Goal: Task Accomplishment & Management: Use online tool/utility

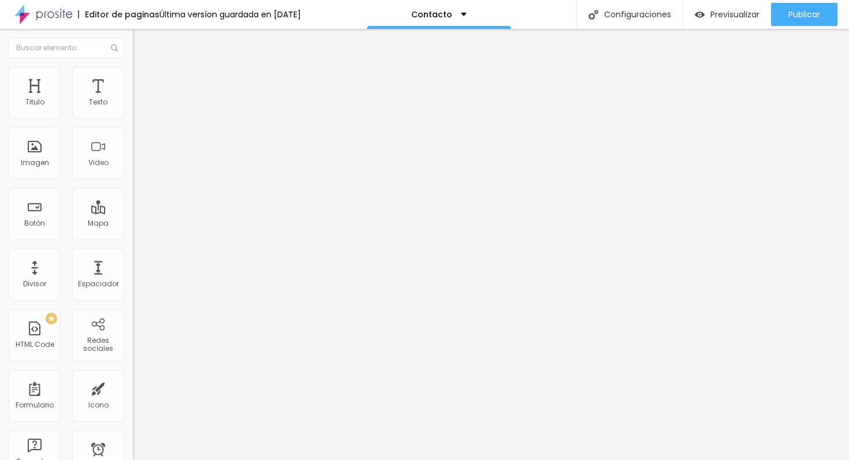
click at [133, 76] on li "Estilo" at bounding box center [199, 73] width 133 height 12
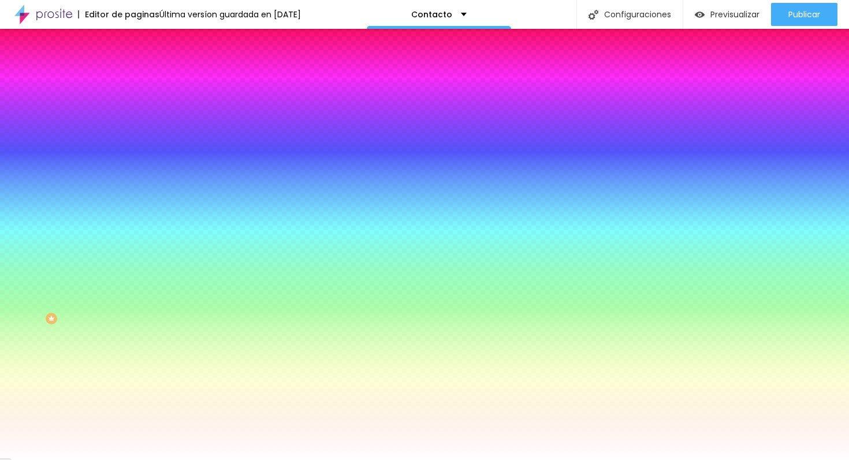
click at [142, 121] on icon "button" at bounding box center [143, 120] width 2 height 2
select select "RobotoCondensedLight"
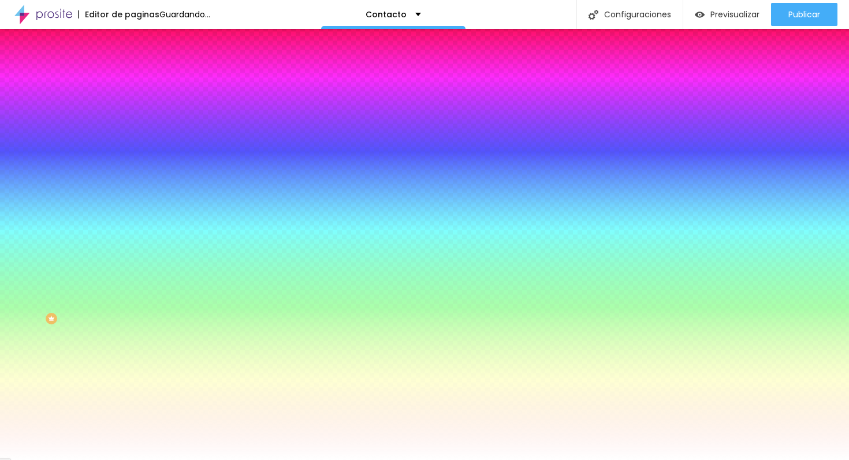
drag, startPoint x: 210, startPoint y: 288, endPoint x: 135, endPoint y: 402, distance: 136.2
click at [135, 402] on body "Editor de paginas Guardando... Contacto Configuraciones Configuraciones de la p…" at bounding box center [424, 230] width 849 height 460
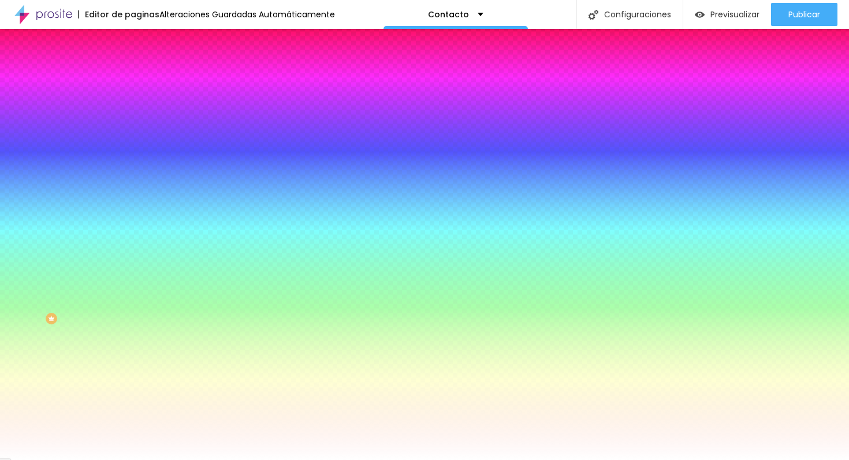
type input "#000000"
drag, startPoint x: 200, startPoint y: 312, endPoint x: 152, endPoint y: 376, distance: 79.7
click at [153, 376] on body "Editor de paginas Alteraciones Guardadas Automáticamente Contacto Configuracion…" at bounding box center [424, 230] width 849 height 460
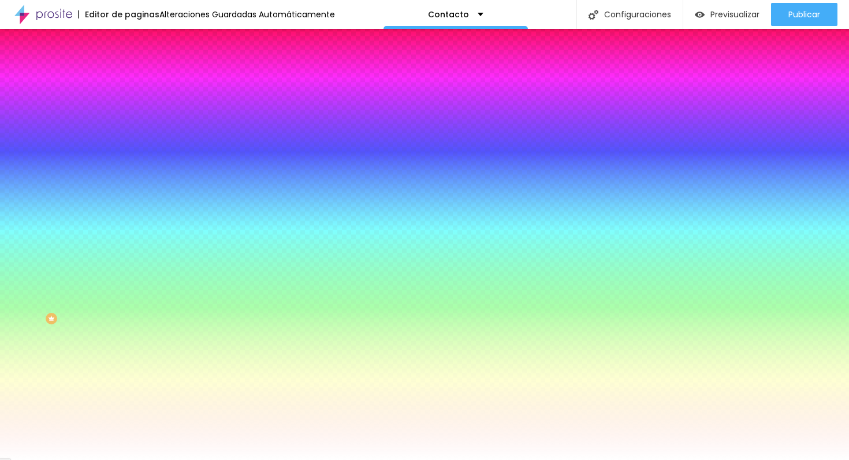
click at [114, 459] on div at bounding box center [424, 460] width 849 height 0
click at [137, 126] on icon "button" at bounding box center [140, 122] width 7 height 7
type input "#FFFFFF"
drag, startPoint x: 221, startPoint y: 289, endPoint x: 130, endPoint y: 262, distance: 94.4
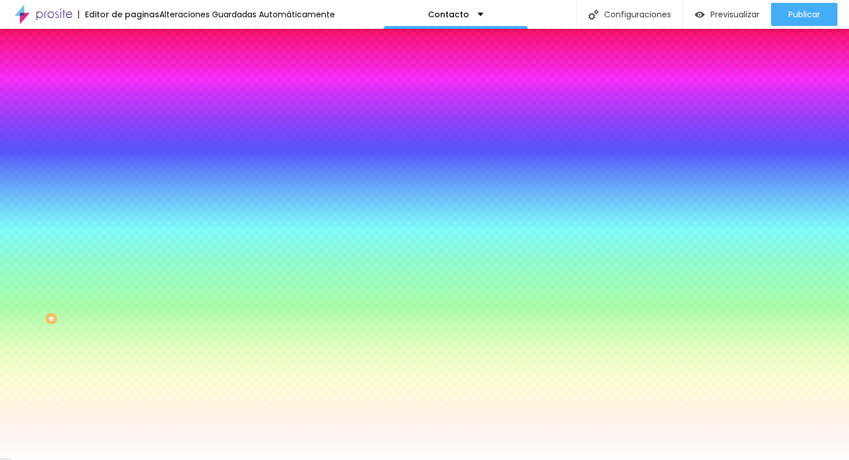
click at [119, 459] on div at bounding box center [424, 460] width 849 height 0
click at [133, 227] on div at bounding box center [199, 227] width 133 height 0
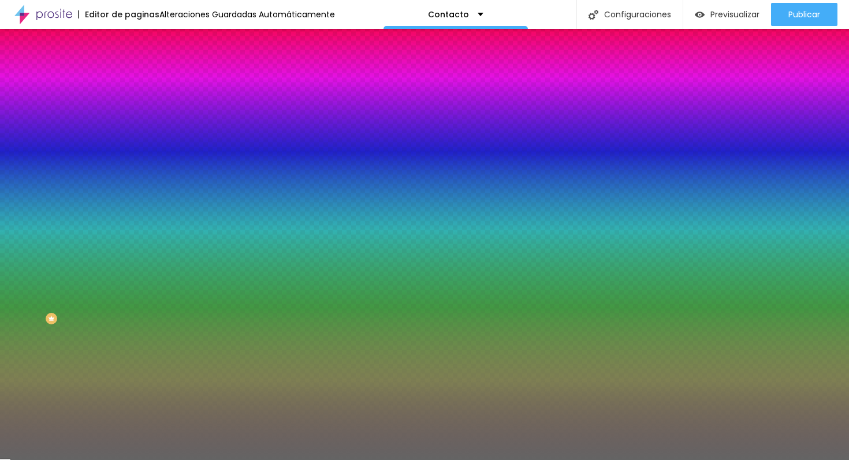
drag, startPoint x: 68, startPoint y: 281, endPoint x: 5, endPoint y: 316, distance: 72.4
click at [133, 316] on div "Botón Tipografía Restablecer Border Restablecer Sombra DESACTIVADO Restablecer …" at bounding box center [199, 235] width 133 height 291
click at [133, 227] on div at bounding box center [199, 227] width 133 height 0
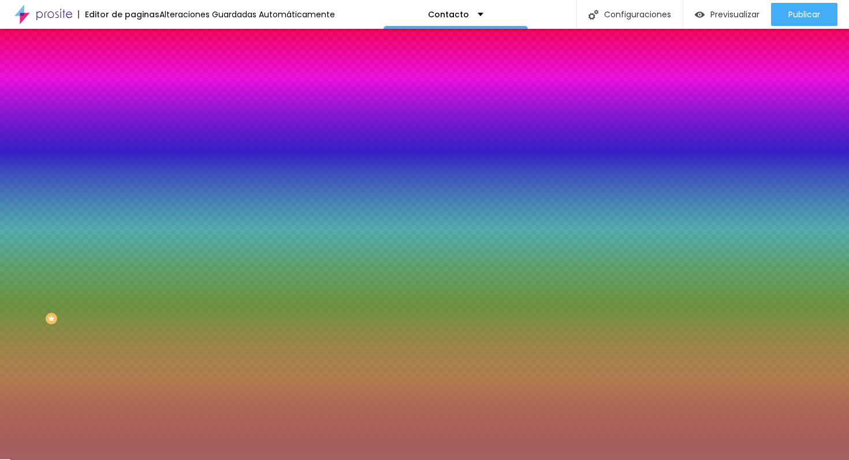
type input "#000000"
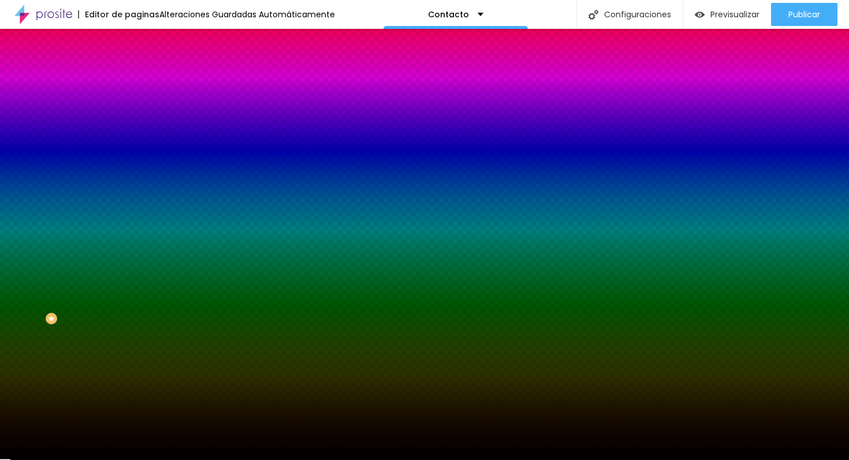
drag, startPoint x: 53, startPoint y: 286, endPoint x: 5, endPoint y: 384, distance: 109.0
click at [133, 381] on div "Botón Tipografía Restablecer Border Restablecer Sombra DESACTIVADO Restablecer …" at bounding box center [199, 235] width 133 height 291
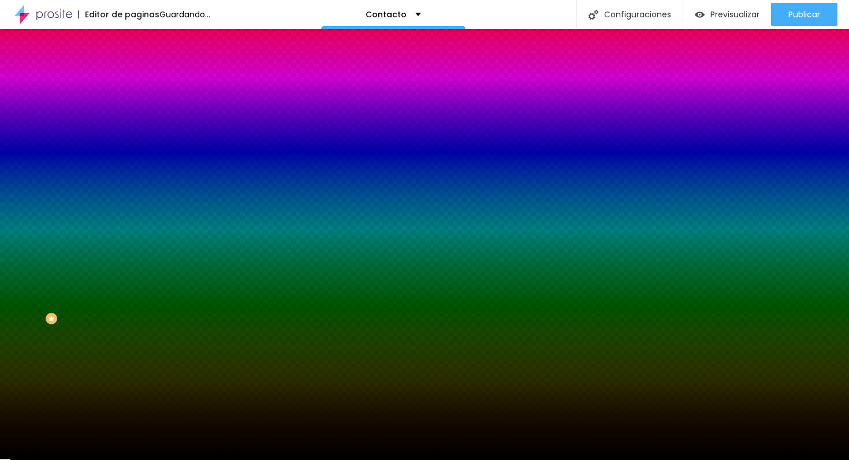
click at [133, 271] on button "button" at bounding box center [141, 265] width 16 height 12
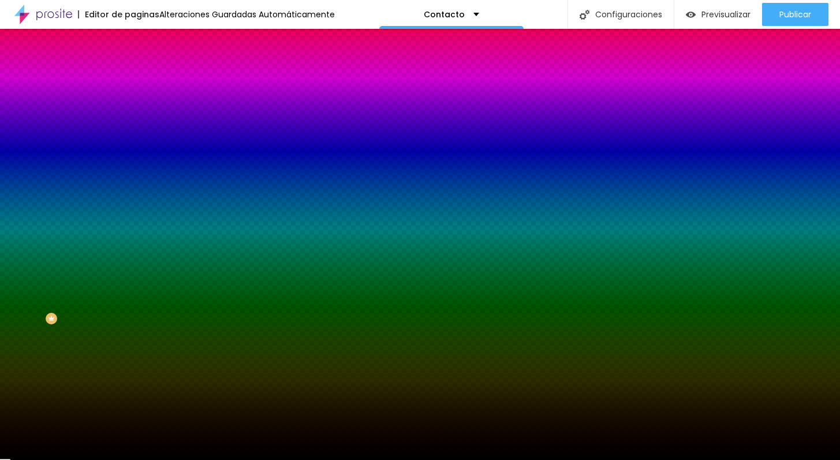
select select "RobotoCondensed"
drag, startPoint x: 335, startPoint y: 258, endPoint x: 291, endPoint y: 258, distance: 43.9
click at [291, 459] on div at bounding box center [420, 460] width 840 height 0
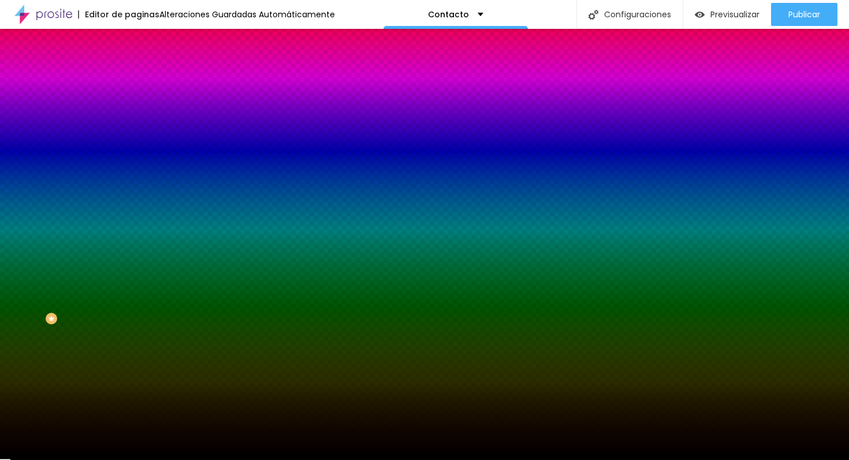
click at [139, 376] on icon "button" at bounding box center [141, 374] width 5 height 5
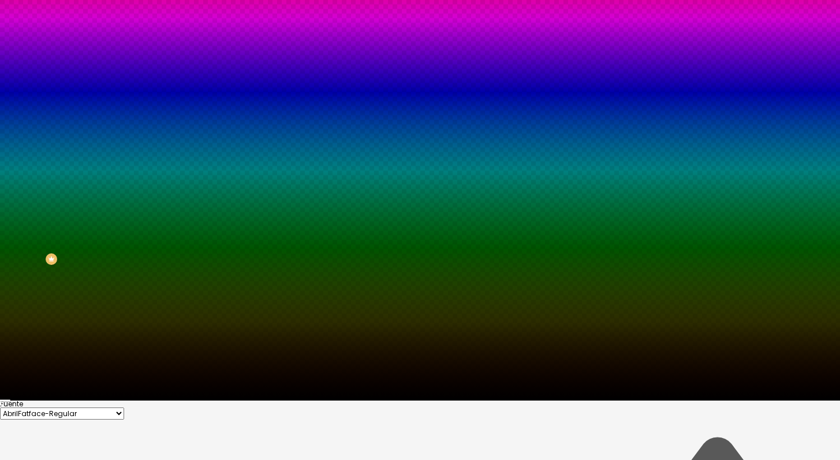
scroll to position [65, 0]
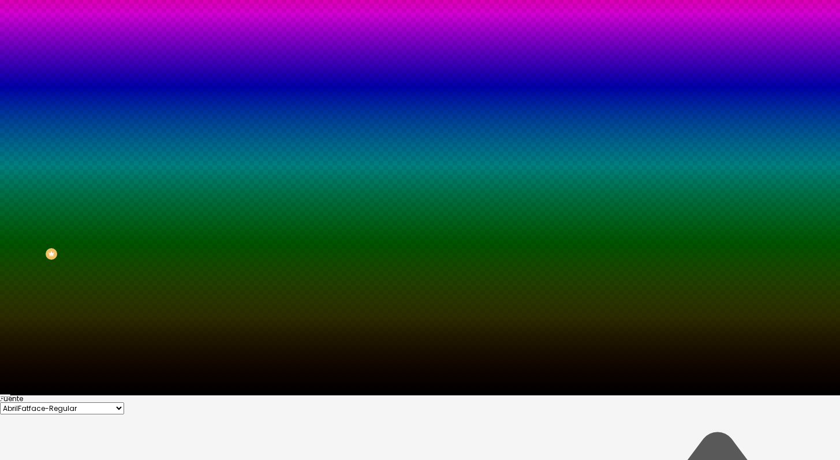
click at [165, 402] on div "AbrilFatface-Regular Actor-Regular Alegreya AlegreyaBlack [PERSON_NAME] [PERSON…" at bounding box center [420, 408] width 840 height 12
click at [124, 402] on select "AbrilFatface-Regular Actor-Regular Alegreya AlegreyaBlack [PERSON_NAME] [PERSON…" at bounding box center [62, 408] width 124 height 12
select select "Roboto"
click at [123, 402] on select "AbrilFatface-Regular Actor-Regular Alegreya AlegreyaBlack [PERSON_NAME] [PERSON…" at bounding box center [62, 408] width 124 height 12
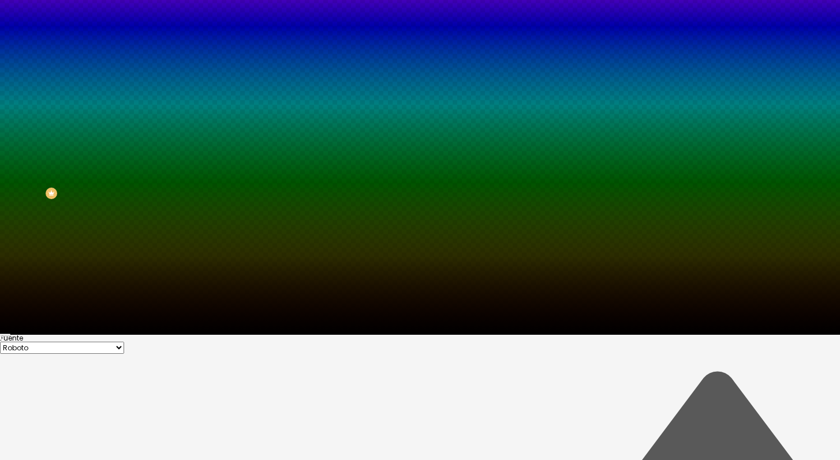
scroll to position [128, 0]
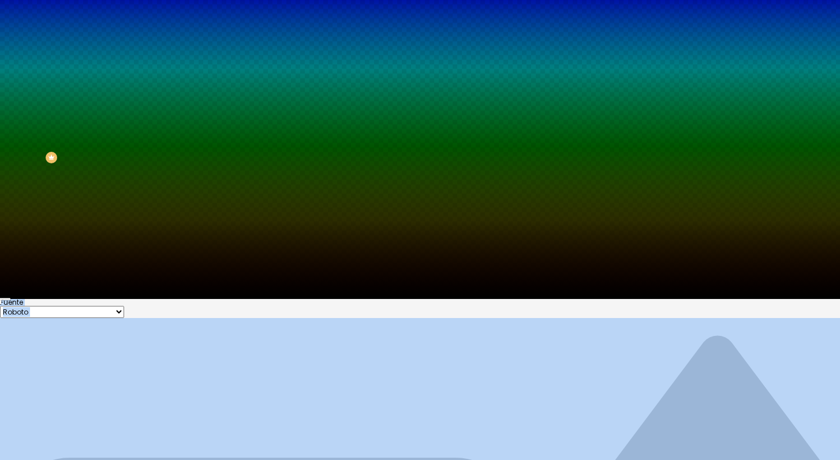
type input "#000000"
drag, startPoint x: 193, startPoint y: 423, endPoint x: 72, endPoint y: 459, distance: 127.1
click at [72, 299] on body "Editor de paginas Alteraciones Guardadas Automáticamente Contacto Configuracion…" at bounding box center [420, 69] width 840 height 460
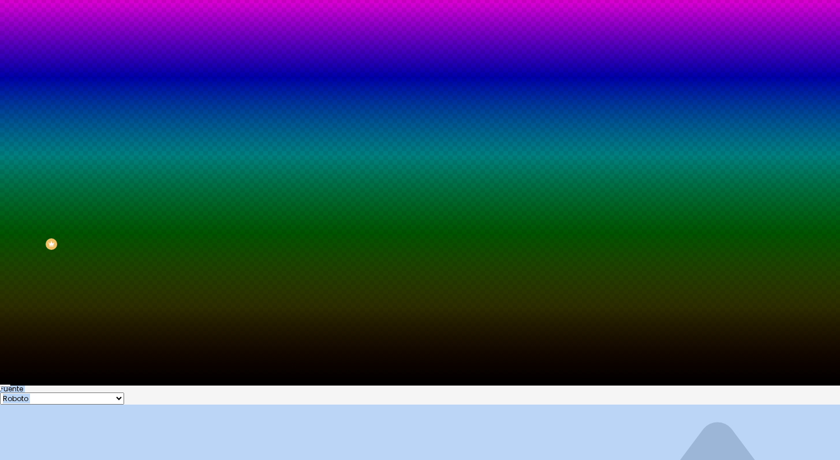
scroll to position [62, 0]
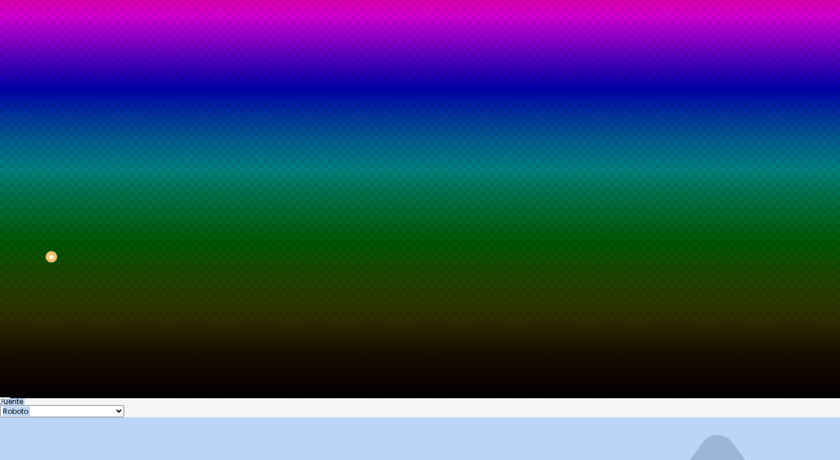
click at [328, 398] on div at bounding box center [420, 398] width 840 height 0
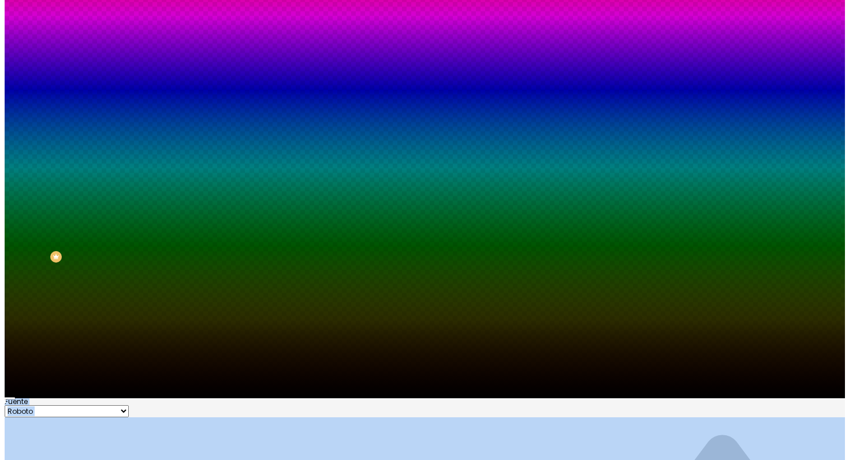
scroll to position [0, 0]
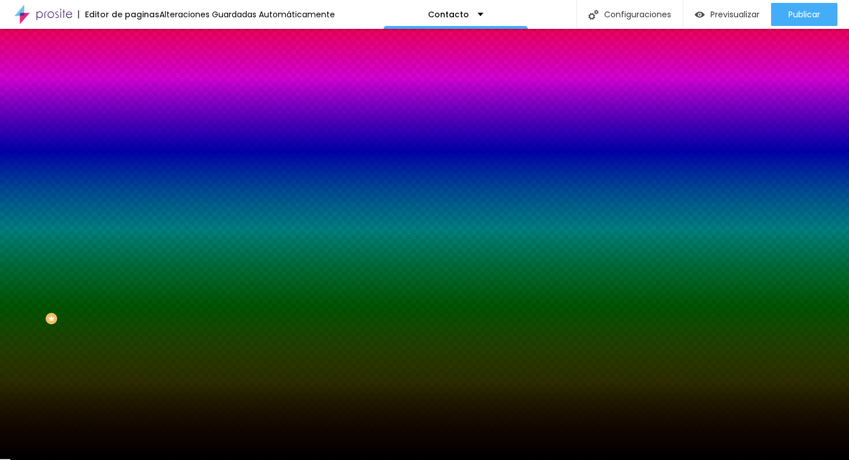
click at [133, 227] on div at bounding box center [199, 227] width 133 height 0
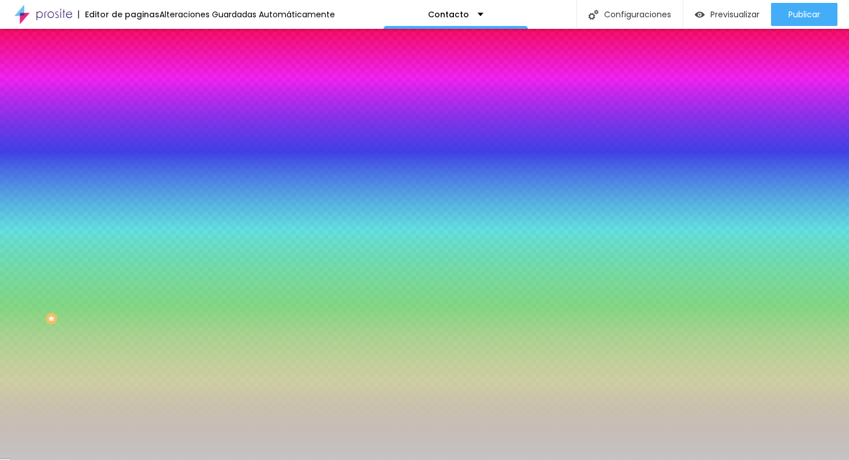
type input "#C4C4C4"
drag, startPoint x: 62, startPoint y: 283, endPoint x: 0, endPoint y: 283, distance: 61.8
click at [133, 283] on div "Botón Tipografía Restablecer Border Restablecer Sombra DESACTIVADO Restablecer …" at bounding box center [199, 235] width 133 height 291
click at [133, 66] on img at bounding box center [138, 60] width 10 height 10
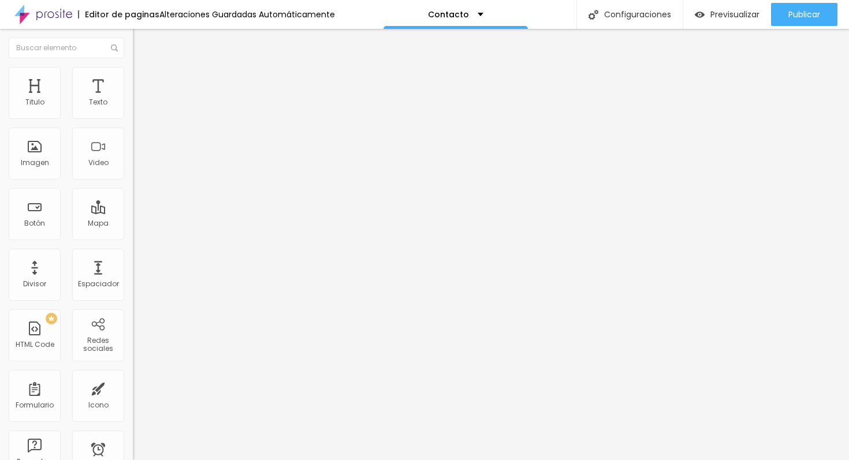
click at [133, 98] on span "Formulario" at bounding box center [152, 93] width 38 height 10
click at [133, 117] on img at bounding box center [136, 120] width 7 height 7
type input "Tu Nombre y Apellido"
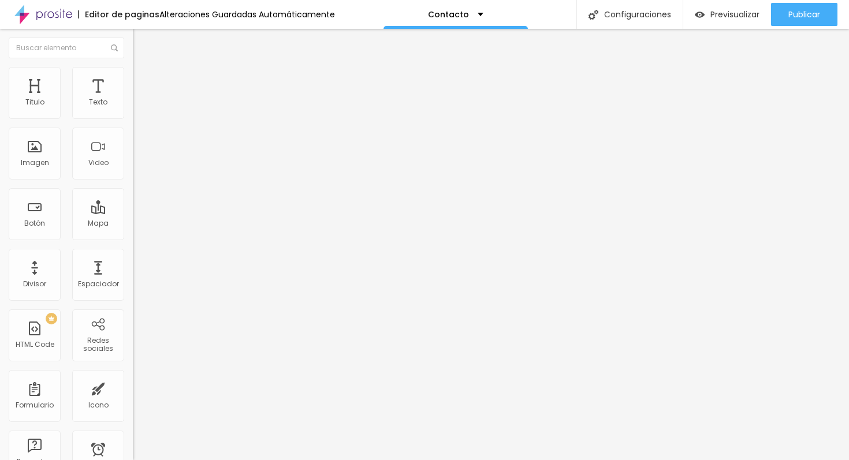
type input "Nombre y Apellido"
type input "Correo Electrónico"
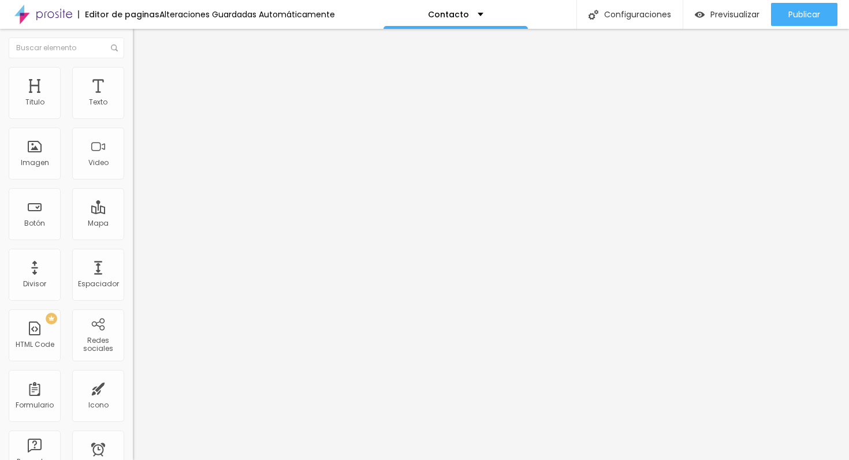
drag, startPoint x: 523, startPoint y: 259, endPoint x: 410, endPoint y: 256, distance: 113.2
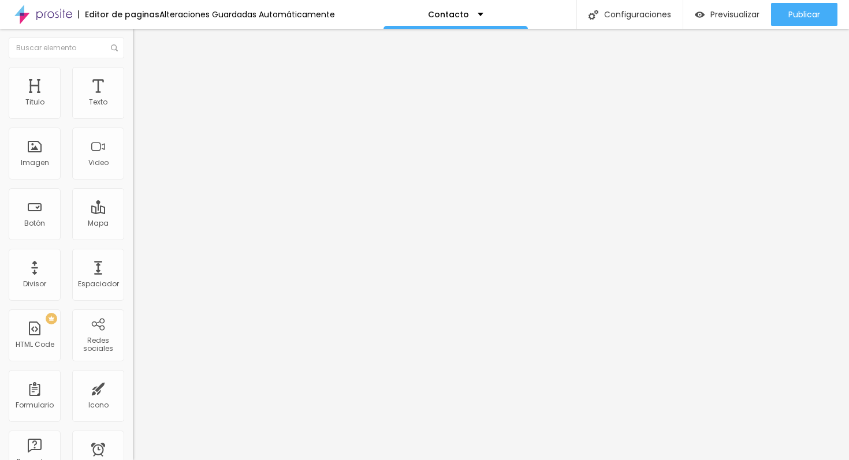
type input "T"
type input "[PERSON_NAME] tus dudas, inquietudes o propuestas."
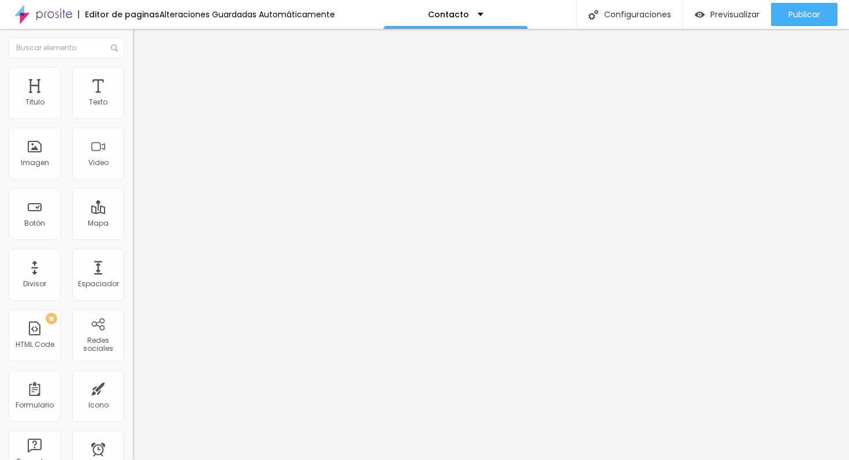
click at [133, 107] on div "TikTok" at bounding box center [199, 108] width 133 height 36
click at [139, 139] on div "TikTok" at bounding box center [199, 134] width 120 height 10
click at [133, 118] on div "Instagram" at bounding box center [199, 165] width 133 height 150
click at [133, 240] on img at bounding box center [137, 244] width 8 height 8
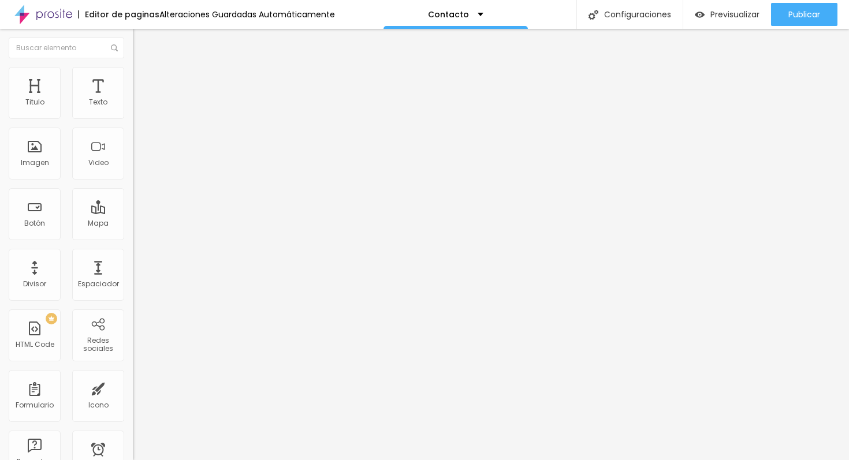
type input "https://"
click at [133, 233] on div "Instagram" at bounding box center [199, 236] width 133 height 7
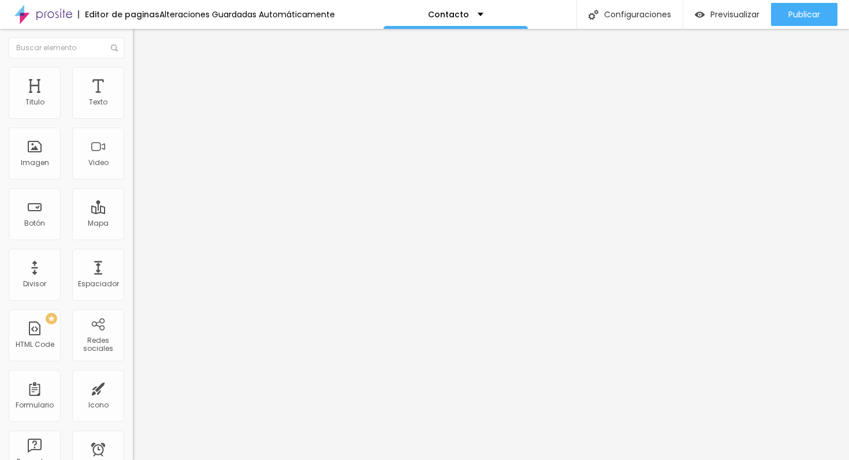
drag, startPoint x: 66, startPoint y: 167, endPoint x: 70, endPoint y: 115, distance: 52.1
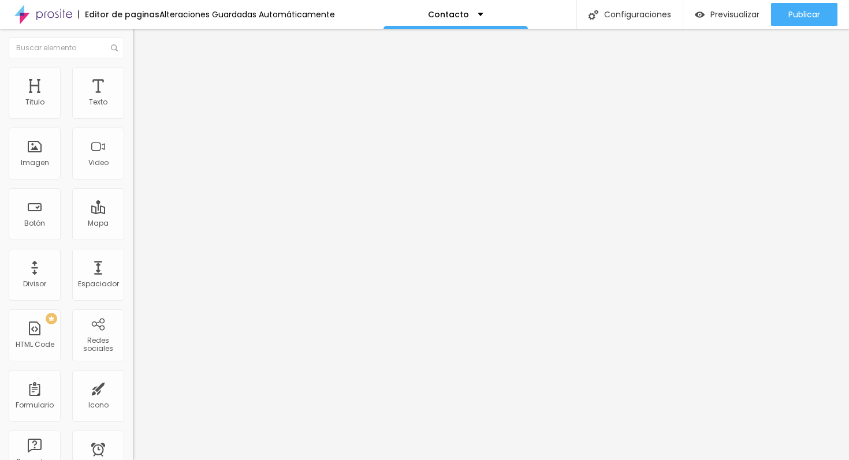
scroll to position [65, 0]
drag, startPoint x: 14, startPoint y: 162, endPoint x: 14, endPoint y: 106, distance: 56.6
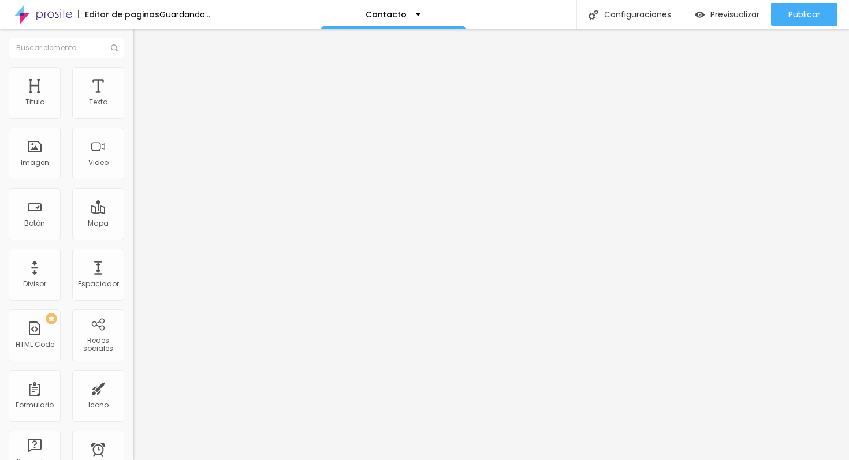
click at [133, 233] on div "Facebook" at bounding box center [199, 236] width 133 height 7
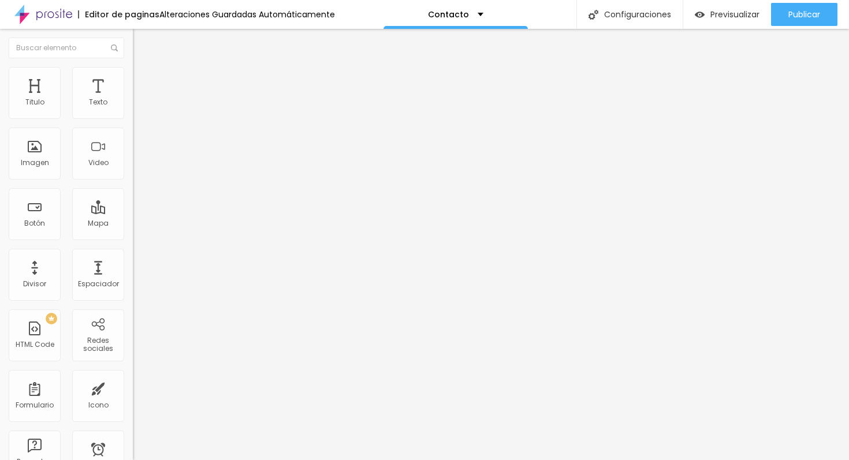
click at [139, 252] on div "Facebook" at bounding box center [199, 316] width 120 height 128
click at [133, 393] on input "https://" at bounding box center [202, 399] width 139 height 12
click at [133, 73] on img at bounding box center [138, 72] width 10 height 10
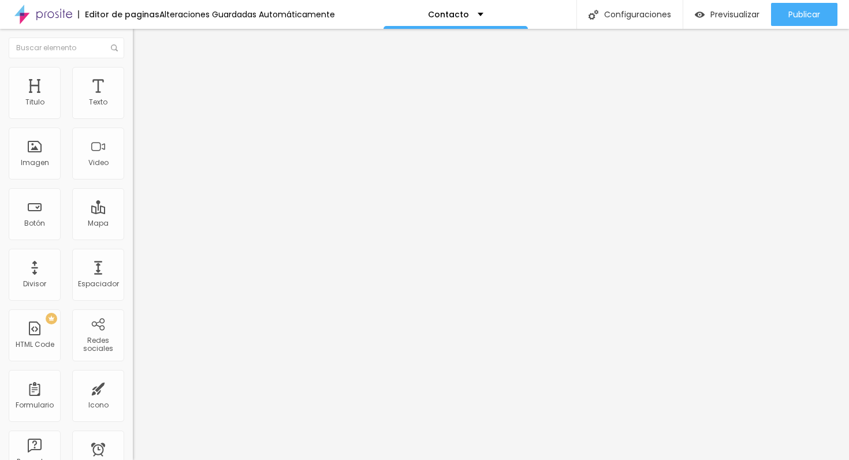
type input "21"
type input "20"
type input "19"
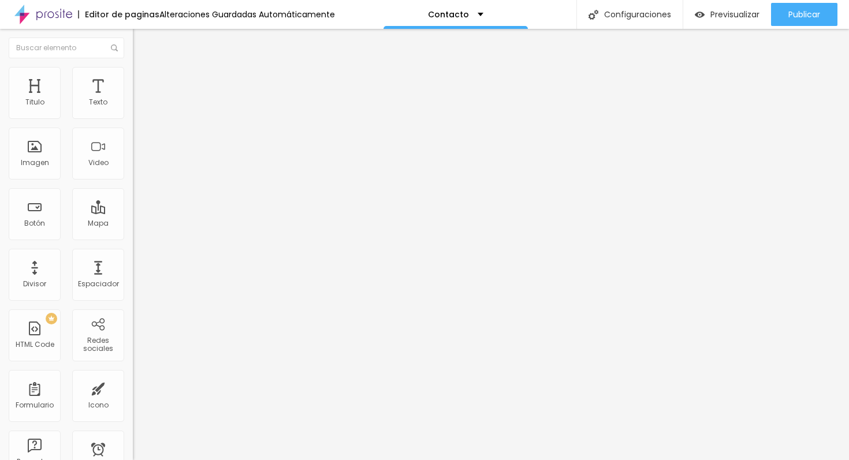
type input "19"
type input "18"
type input "17"
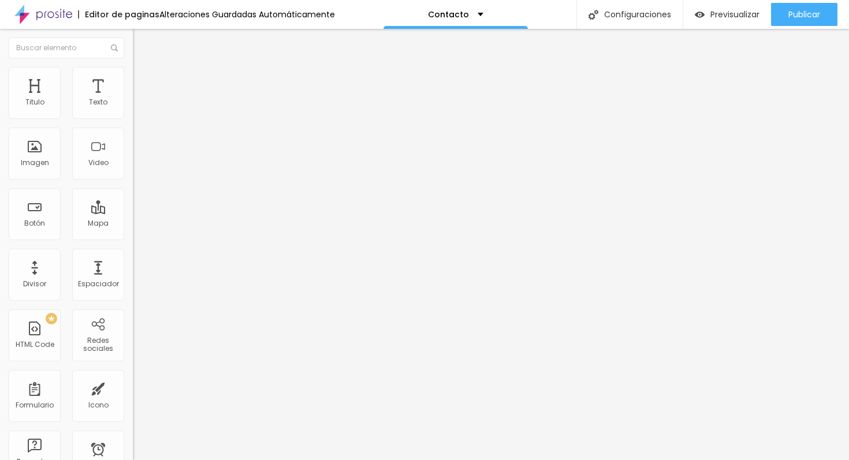
type input "16"
type input "15"
type input "14"
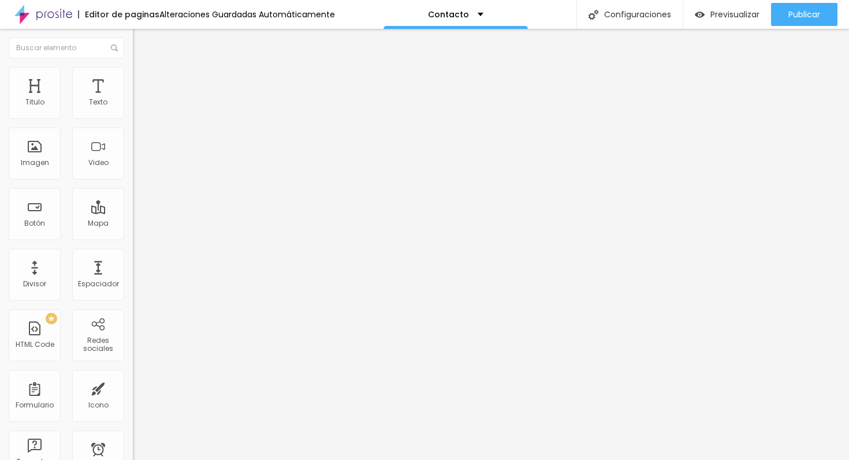
type input "14"
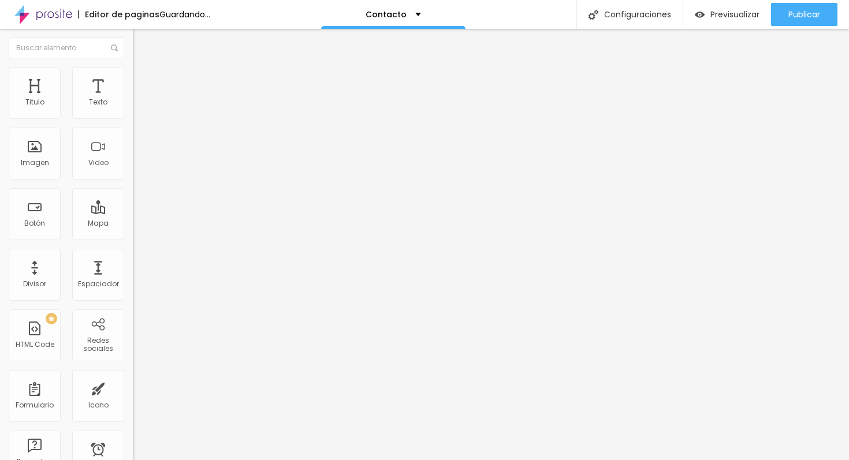
type input "15"
type input "16"
type input "17"
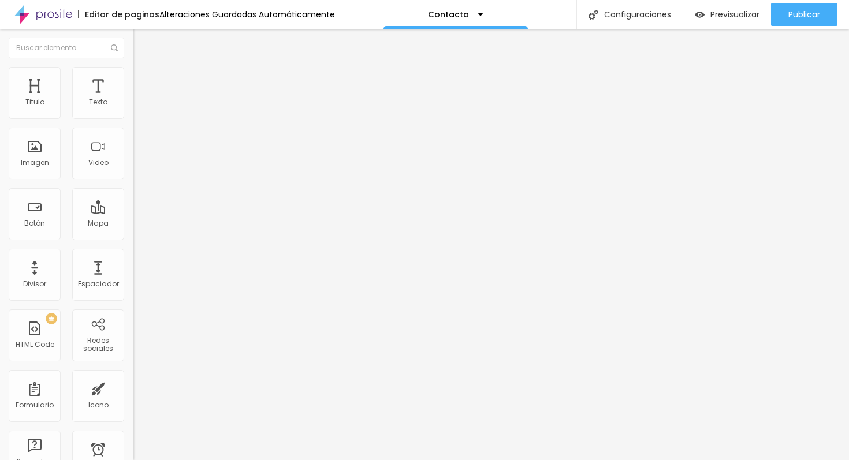
drag, startPoint x: 45, startPoint y: 126, endPoint x: 23, endPoint y: 126, distance: 21.9
type input "17"
click at [133, 118] on input "range" at bounding box center [170, 113] width 74 height 9
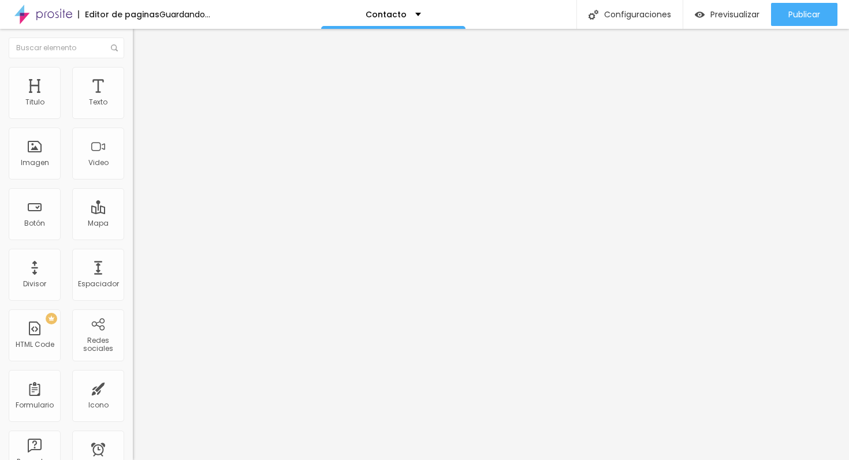
click at [137, 207] on icon "button" at bounding box center [140, 203] width 7 height 7
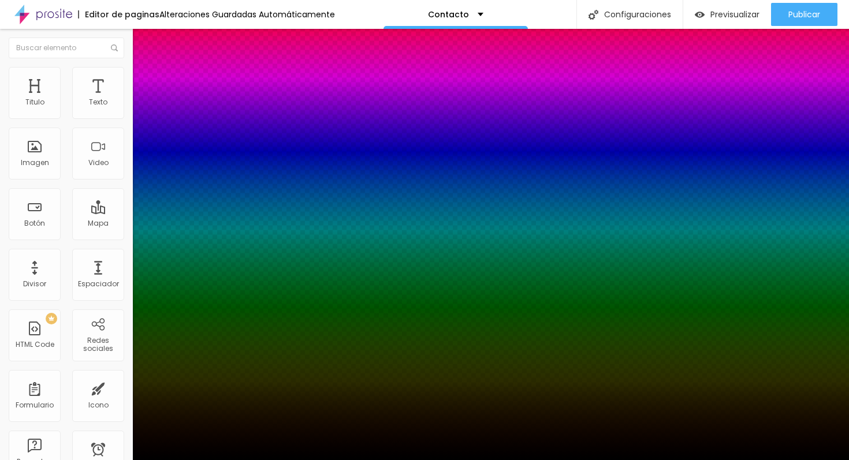
type input "1"
type input "2"
type input "3"
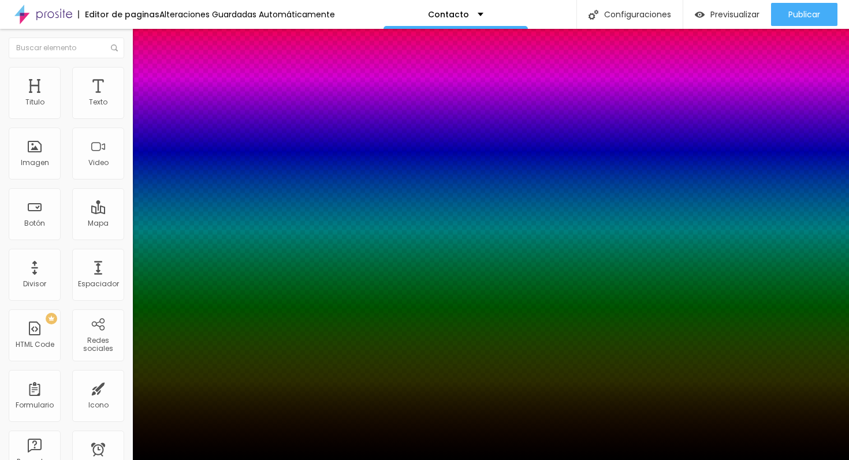
type input "3"
type input "5"
type input "6"
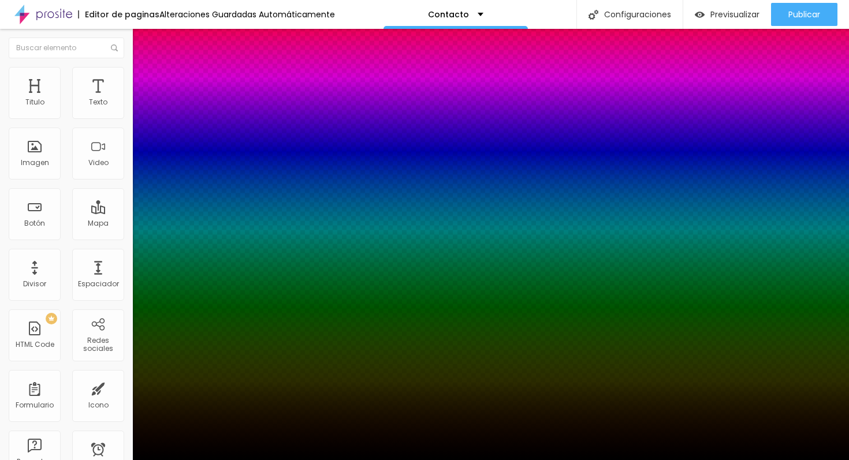
type input "8"
type input "9"
type input "10"
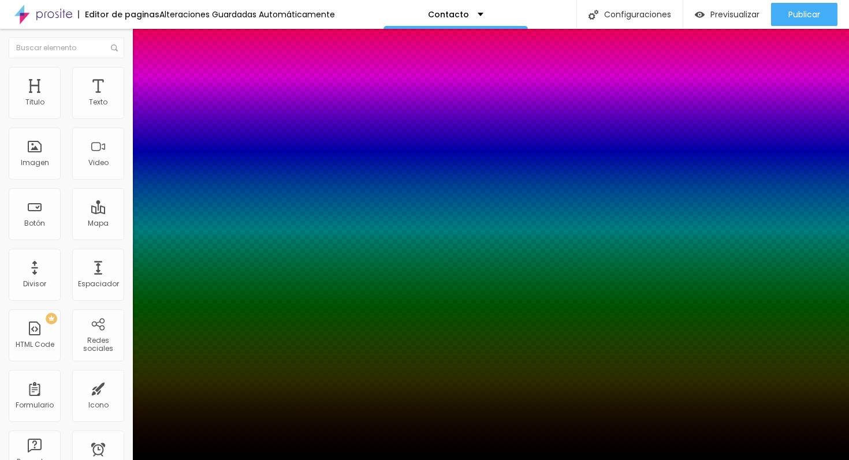
type input "10"
type input "11"
type input "12"
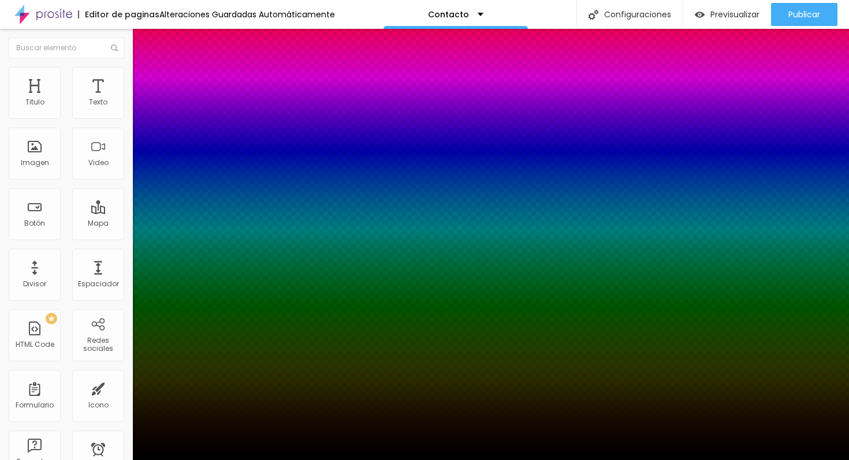
type input "13"
type input "14"
type input "15"
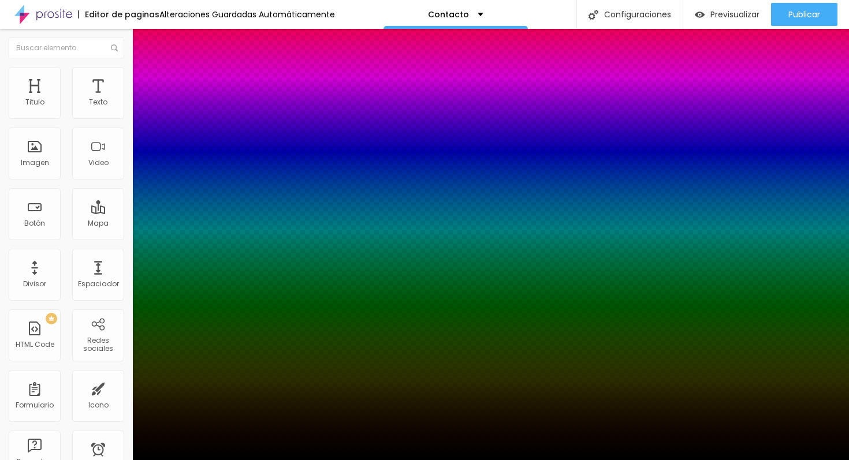
type input "15"
type input "14"
type input "13"
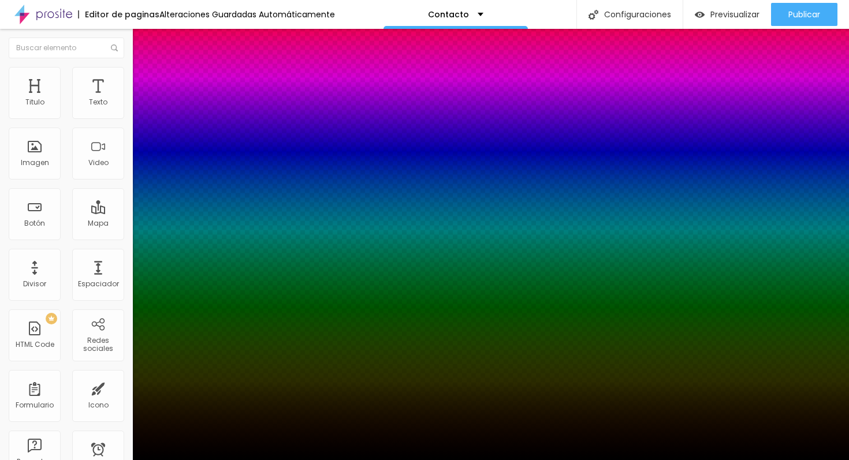
type input "12"
type input "11"
type input "12"
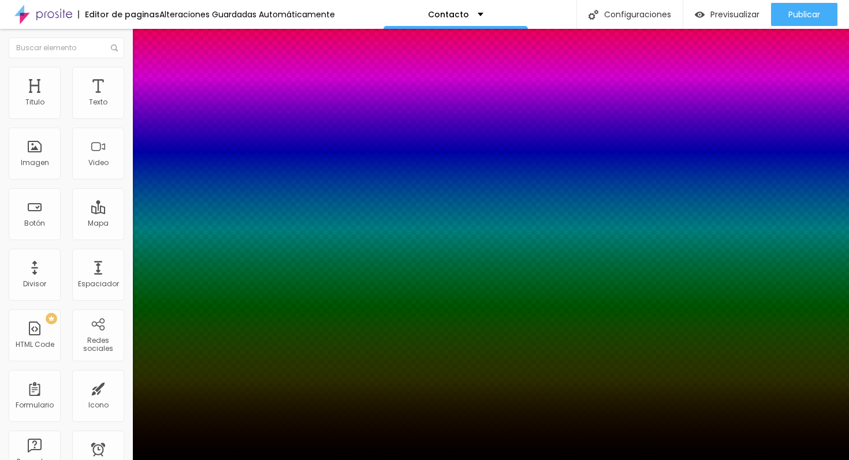
type input "12"
type input "13"
type input "14"
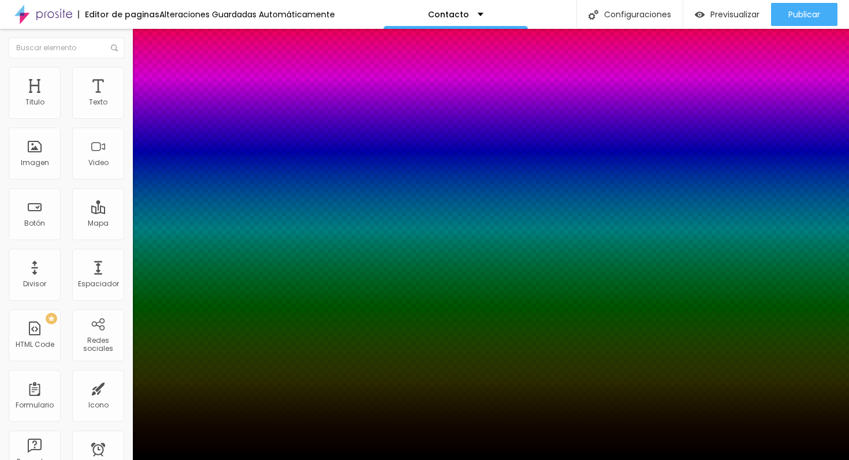
type input "15"
type input "16"
type input "17"
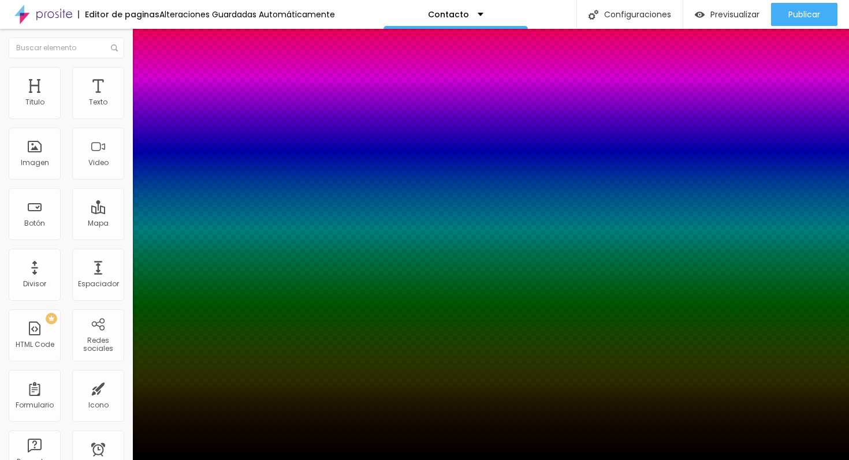
type input "17"
type input "18"
type input "19"
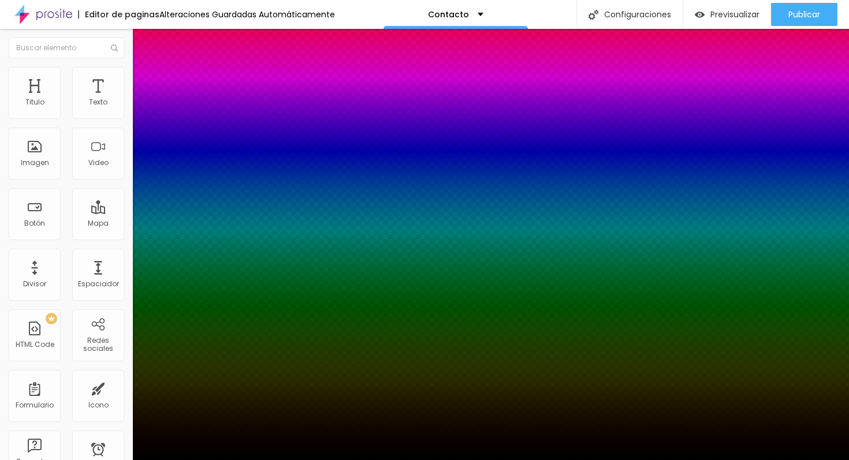
type input "20"
type input "21"
type input "22"
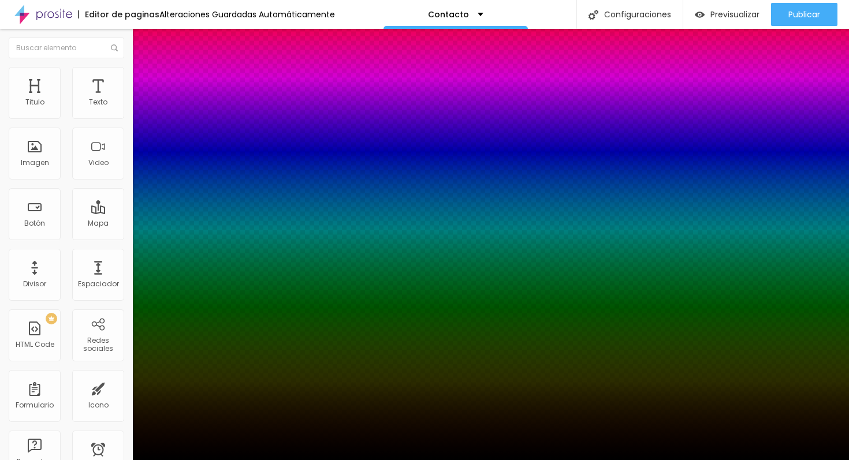
type input "22"
type input "23"
type input "24"
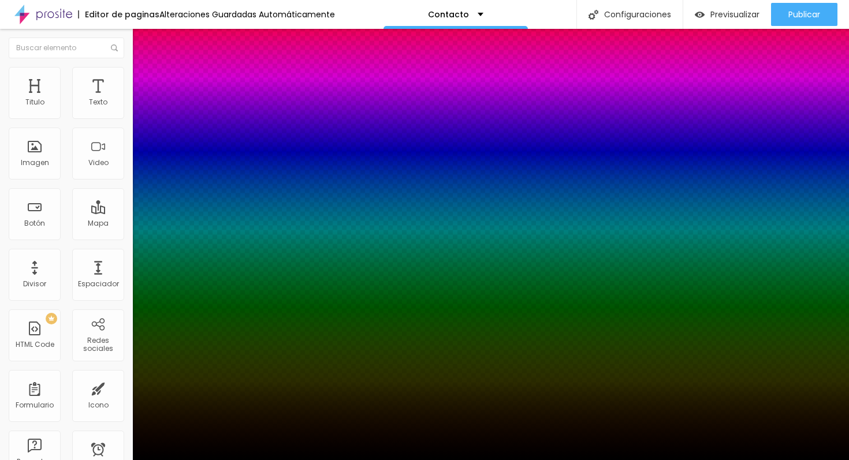
type input "25"
type input "24"
type input "23"
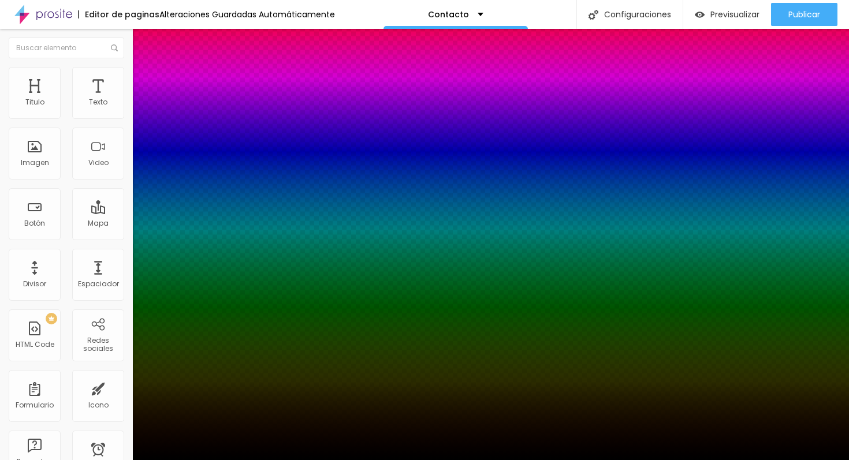
type input "23"
type input "22"
type input "21"
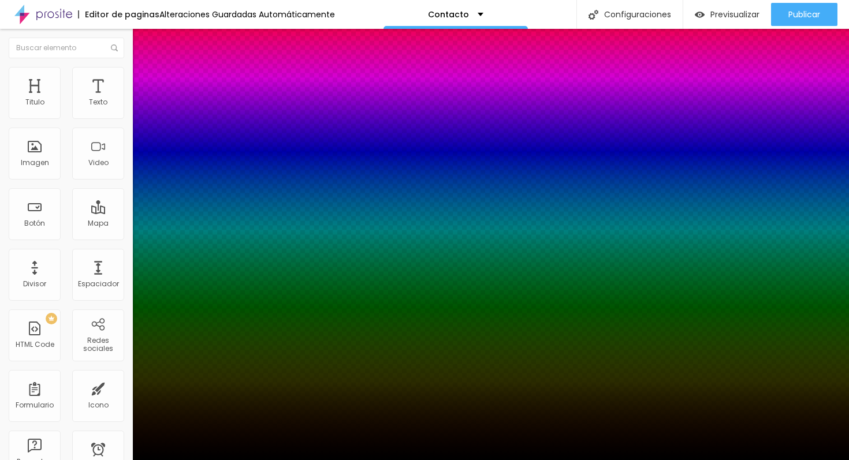
type input "20"
type input "19"
type input "18"
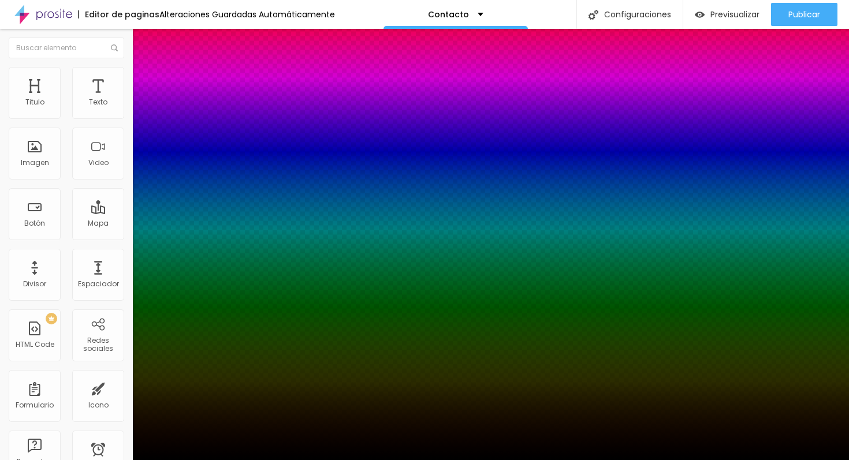
type input "18"
type input "17"
type input "16"
drag, startPoint x: 122, startPoint y: 255, endPoint x: 195, endPoint y: 253, distance: 73.3
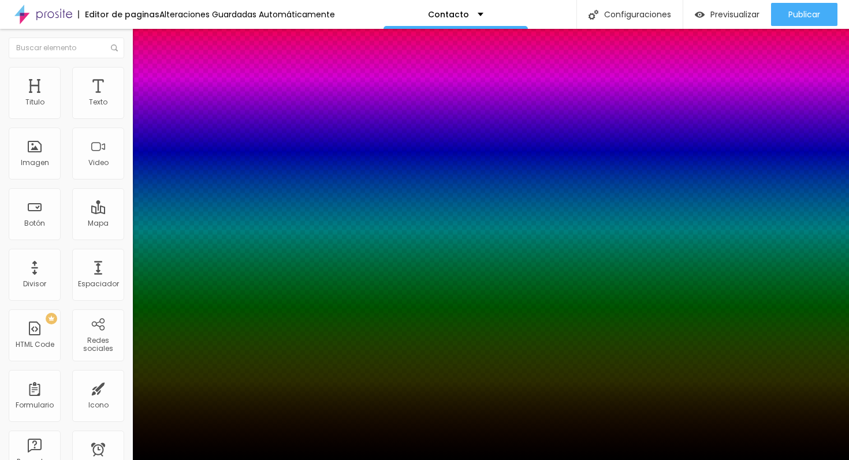
type input "16"
click at [66, 459] on div at bounding box center [424, 460] width 849 height 0
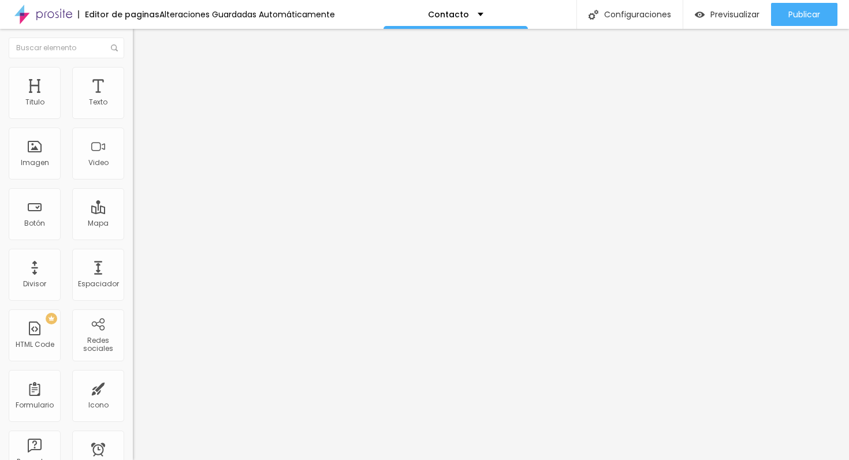
click at [137, 240] on icon "button" at bounding box center [140, 242] width 7 height 7
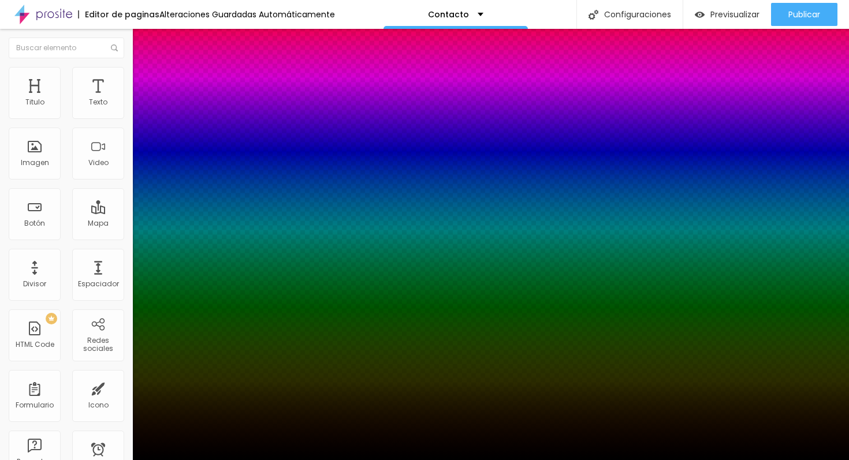
click at [211, 459] on div at bounding box center [424, 467] width 849 height 0
click at [25, 459] on div at bounding box center [424, 460] width 849 height 0
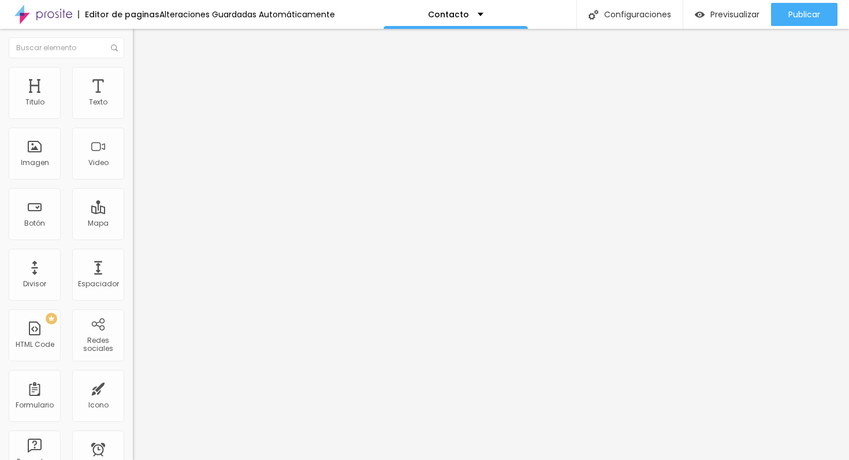
click at [133, 79] on li "Avanzado" at bounding box center [199, 85] width 133 height 12
click at [133, 67] on li "Contenido" at bounding box center [199, 61] width 133 height 12
click at [133, 233] on div "WhatsApp" at bounding box center [199, 236] width 133 height 7
click at [133, 70] on img at bounding box center [138, 72] width 10 height 10
click at [133, 76] on ul "Estilo Avanzado" at bounding box center [199, 66] width 133 height 23
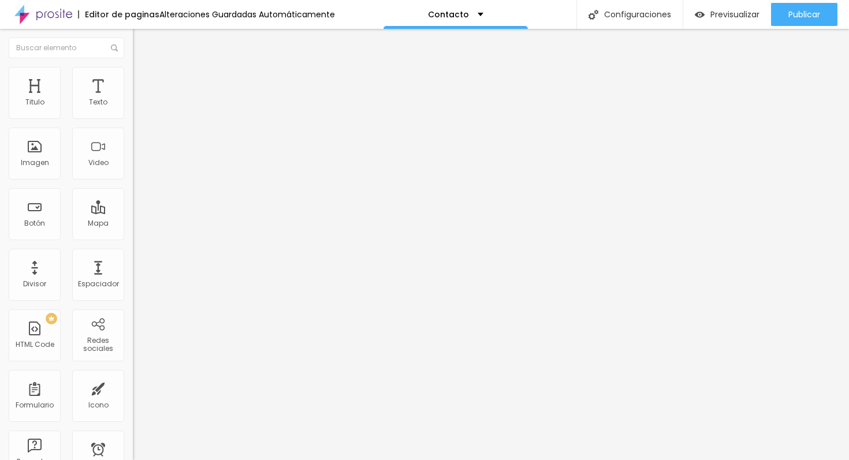
click at [133, 66] on img at bounding box center [138, 60] width 10 height 10
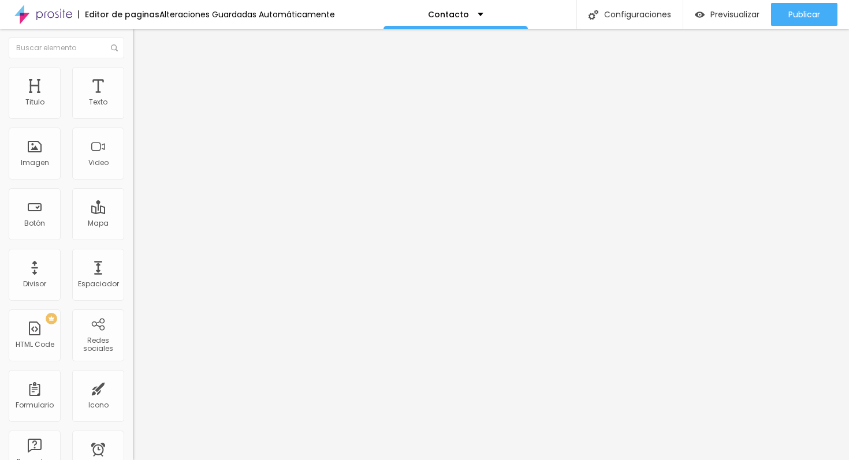
click at [133, 367] on div "Editar Redes sociales Contenido Estilo Avanzado WhatsApp Rede social WhatsApp D…" at bounding box center [199, 244] width 133 height 431
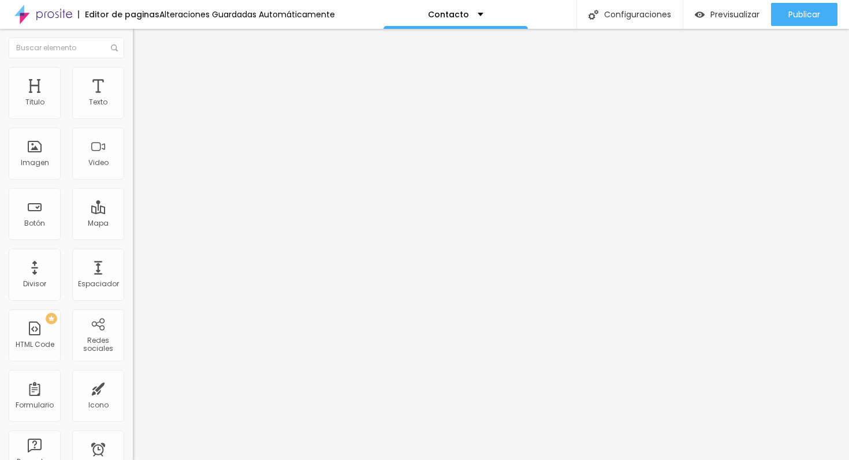
paste input "[DOMAIN_NAME][URL]"
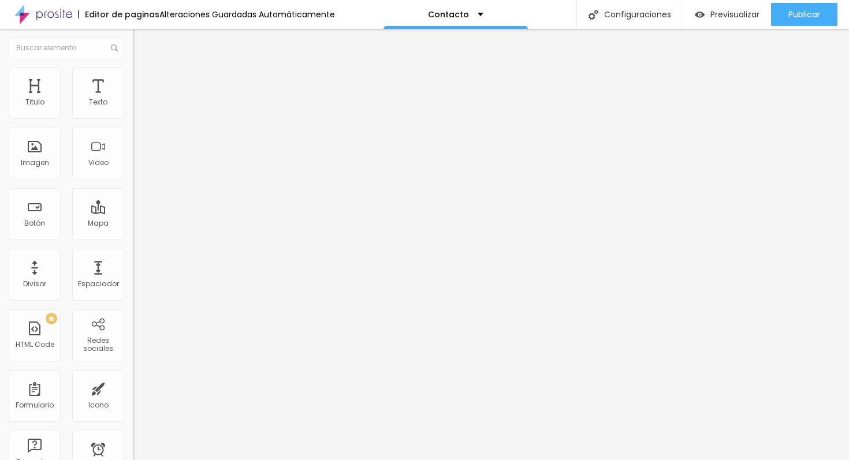
type input "[URL][DOMAIN_NAME]"
click at [133, 376] on div "Editar Redes sociales Contenido Estilo Avanzado WhatsApp Rede social WhatsApp D…" at bounding box center [199, 244] width 133 height 431
click at [133, 233] on div "WhatsApp" at bounding box center [199, 236] width 133 height 7
